Goal: Task Accomplishment & Management: Complete application form

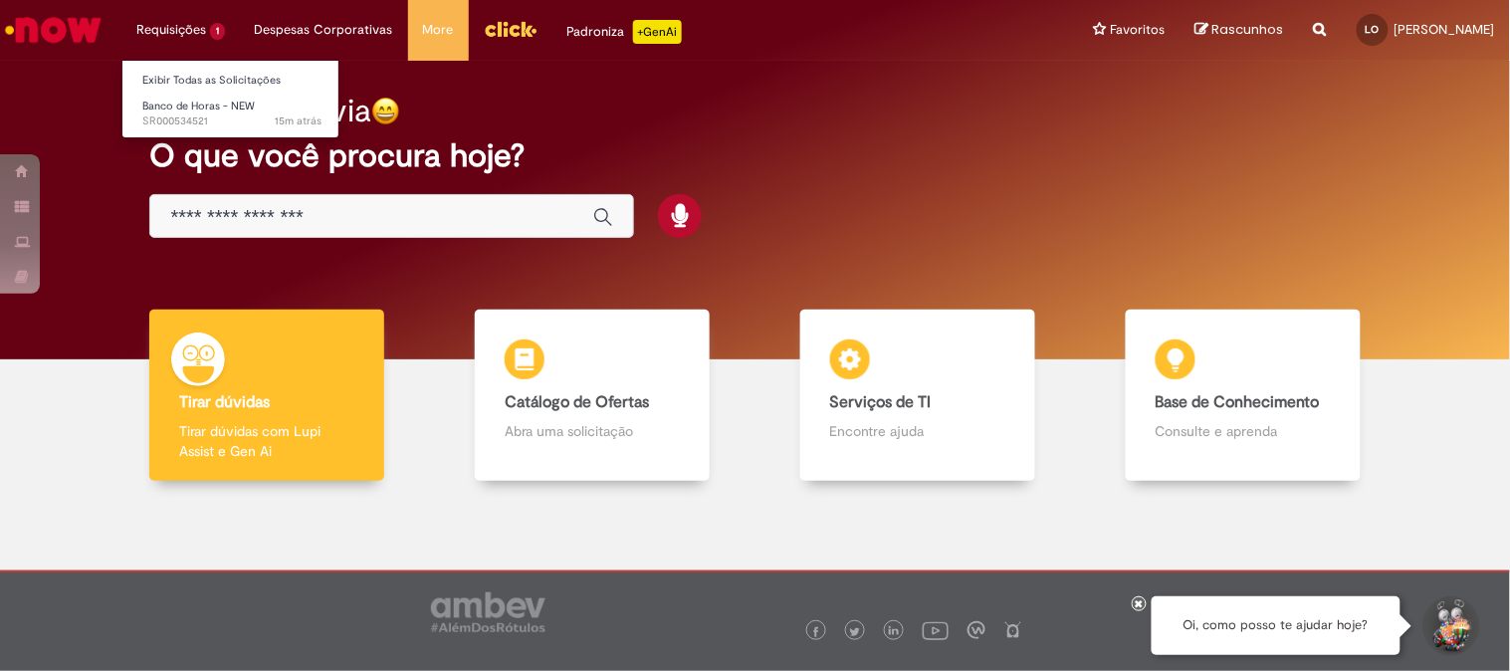
click at [173, 40] on li "Requisições 1 Exibir Todas as Solicitações Banco de Horas - NEW 15m atrás 15 mi…" at bounding box center [180, 30] width 118 height 60
click at [176, 96] on link "Banco de Horas - NEW 15m atrás 15 minutos atrás SR000534521" at bounding box center [231, 114] width 219 height 37
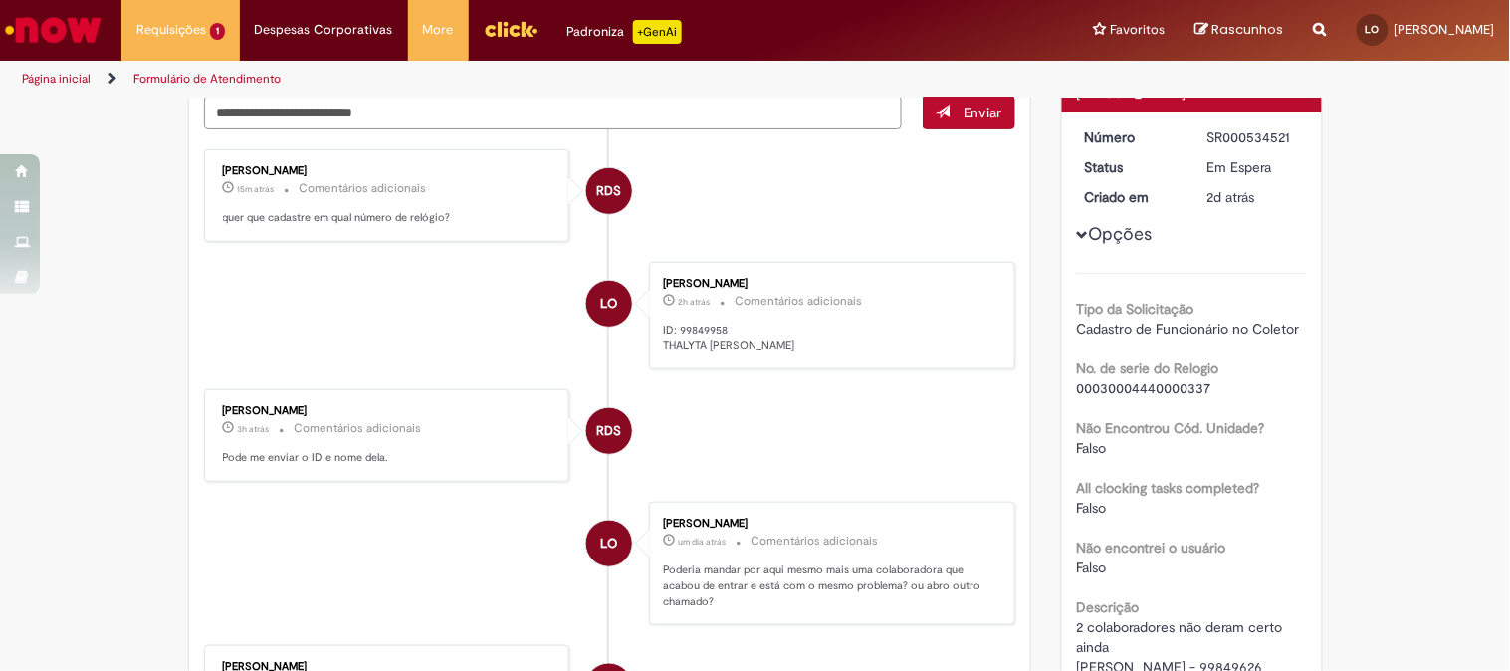
scroll to position [331, 0]
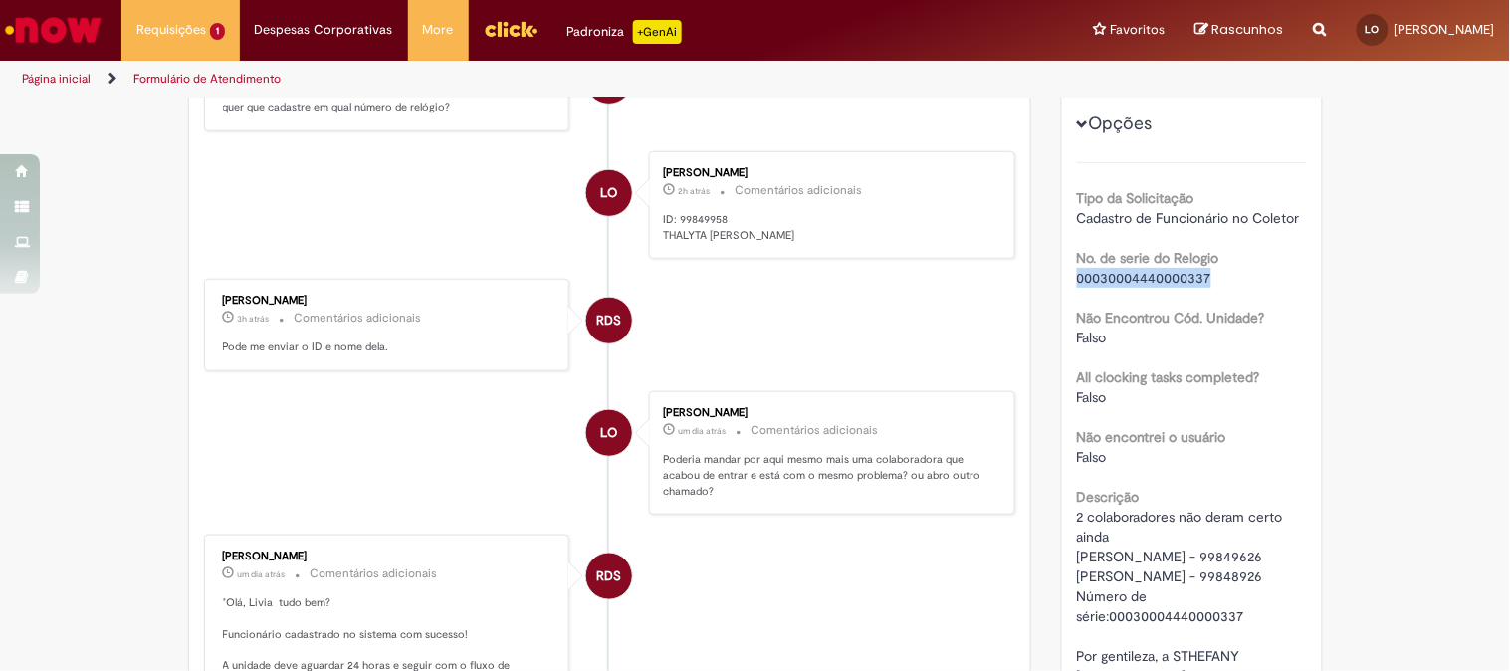
drag, startPoint x: 1068, startPoint y: 279, endPoint x: 1231, endPoint y: 276, distance: 163.2
click at [1231, 276] on div "00030004440000337" at bounding box center [1192, 278] width 230 height 20
copy span "00030004440000337"
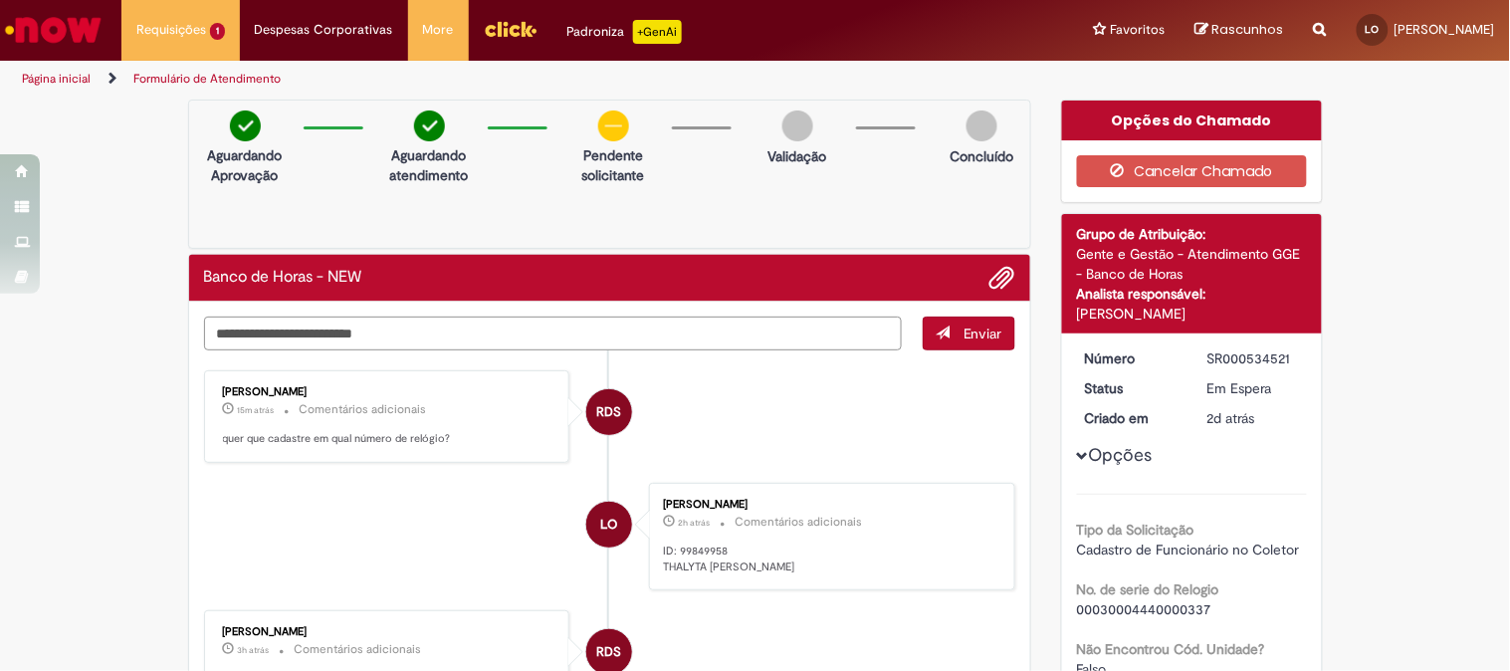
click at [422, 335] on textarea "Digite sua mensagem aqui..." at bounding box center [553, 333] width 699 height 34
paste textarea "**********"
type textarea "**********"
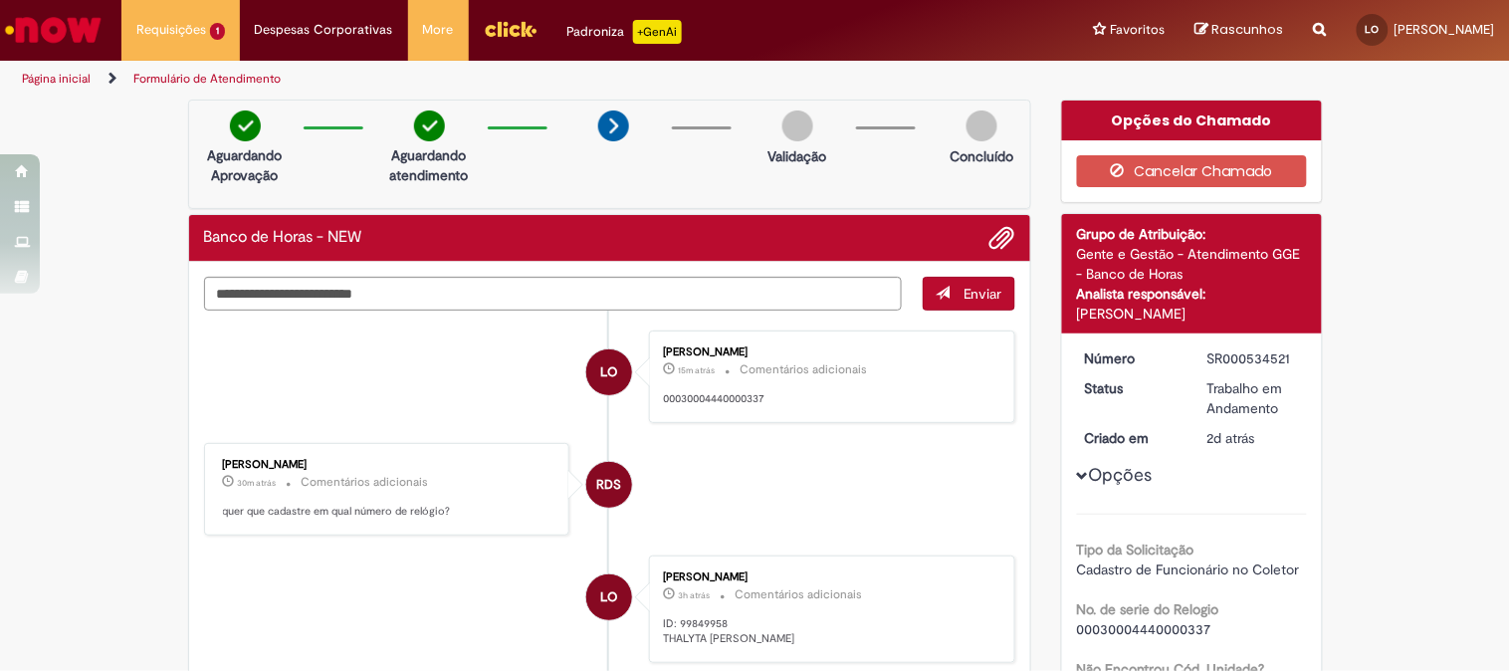
drag, startPoint x: 800, startPoint y: 1, endPoint x: 1337, endPoint y: 409, distance: 674.0
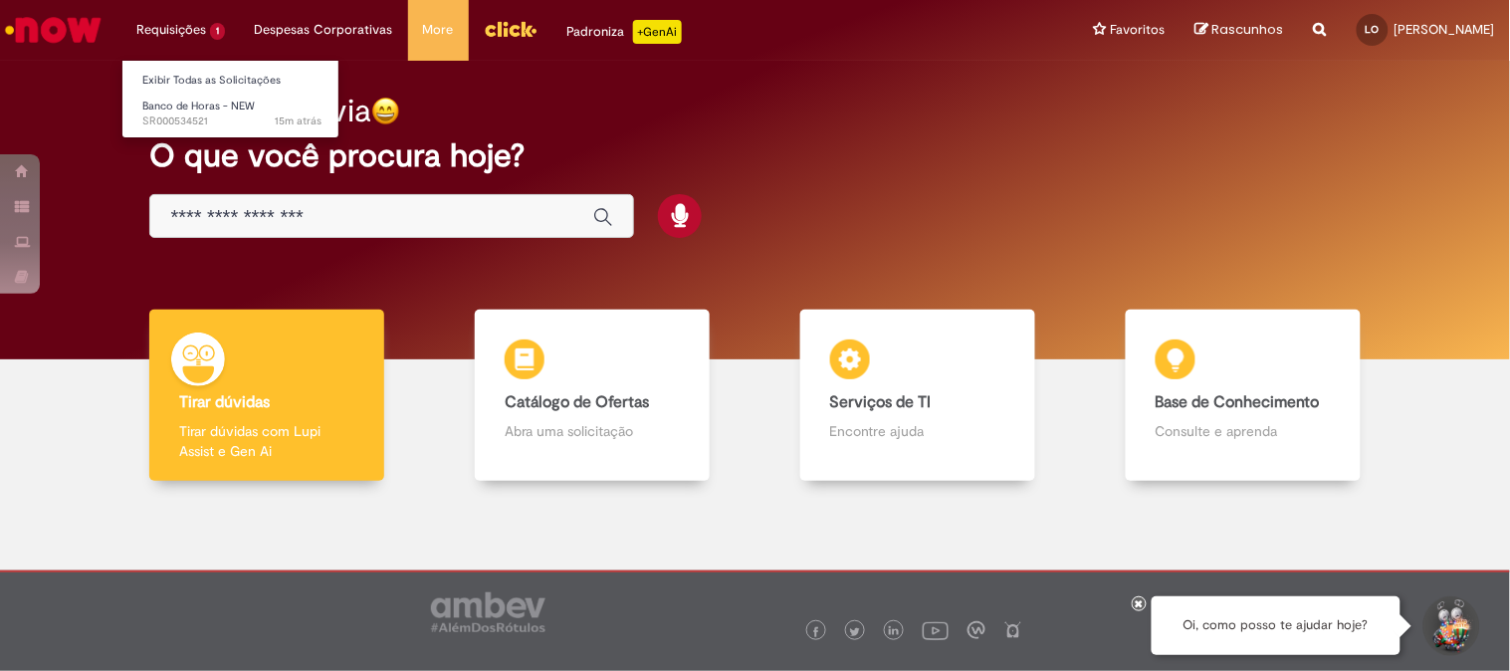
click at [190, 37] on li "Requisições 1 Exibir Todas as Solicitações Banco de Horas - NEW 15m atrás 15 mi…" at bounding box center [180, 30] width 118 height 60
click at [192, 117] on span "15m atrás 15 minutos atrás SR000534521" at bounding box center [231, 121] width 179 height 16
